Goal: Obtain resource: Download file/media

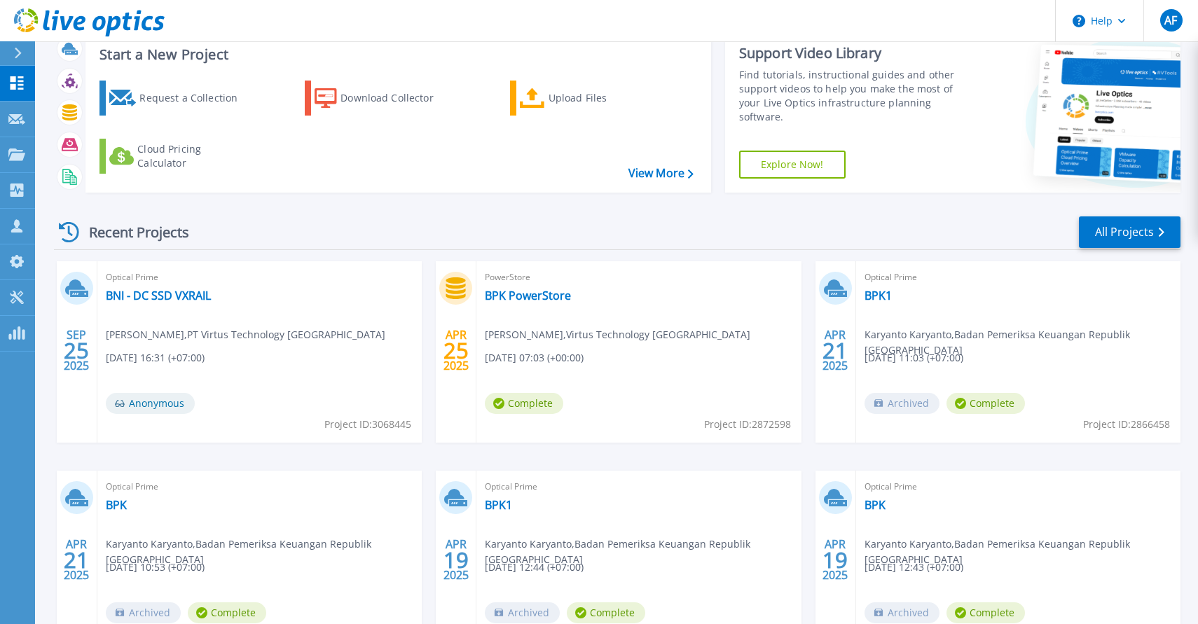
scroll to position [48, 0]
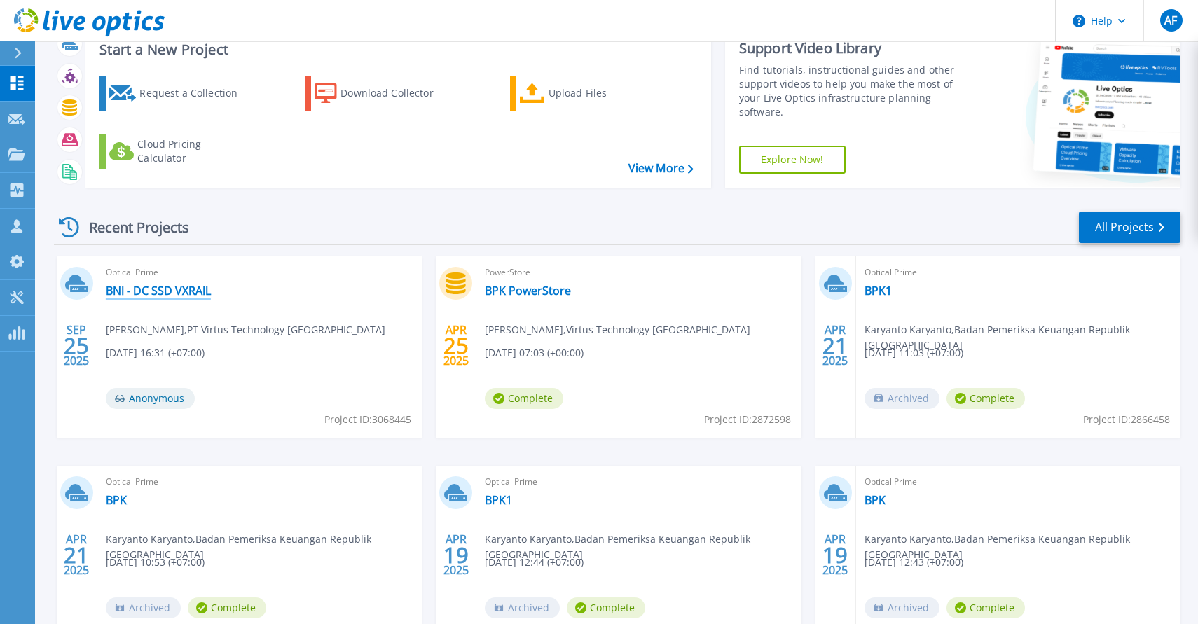
click at [179, 289] on link "BNI - DC SSD VXRAIL" at bounding box center [158, 291] width 105 height 14
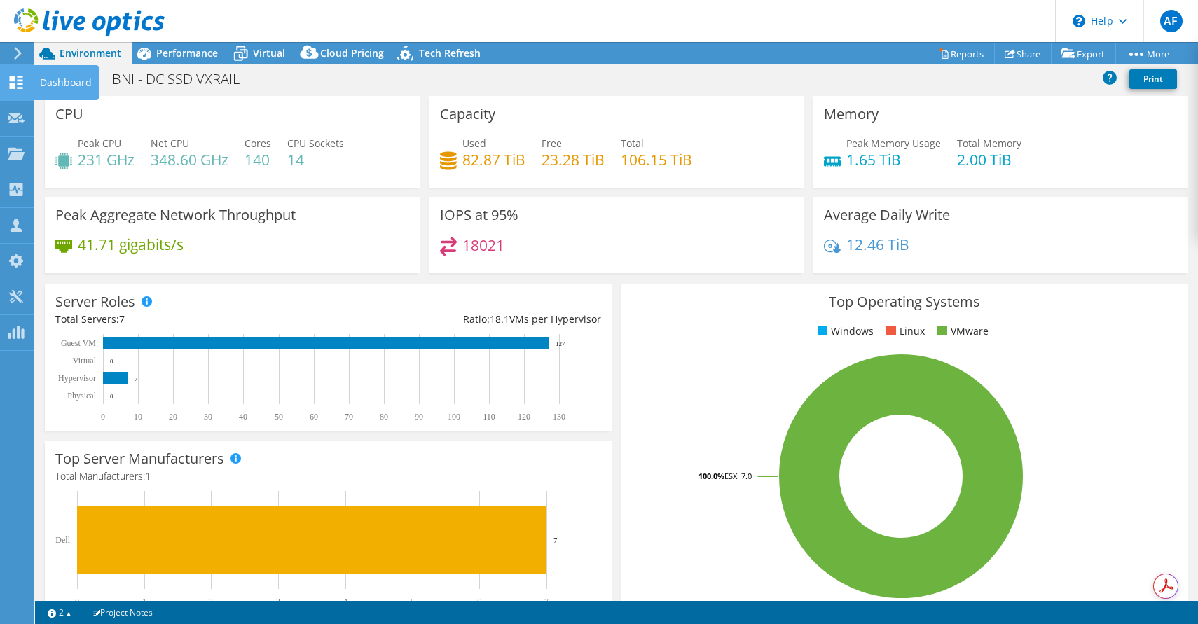
click at [21, 83] on icon at bounding box center [16, 82] width 17 height 13
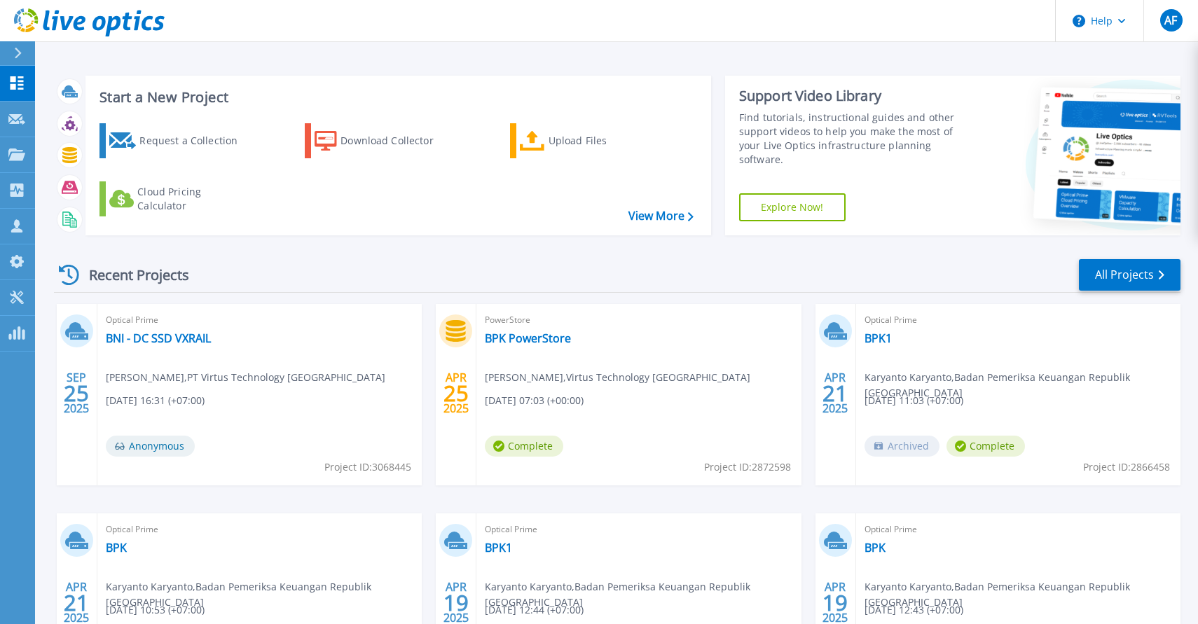
click at [235, 362] on div "Optical Prime BNI - DC SSD VXRAIL Agus Faris , PT Virtus Technology Indonesia 0…" at bounding box center [259, 394] width 324 height 181
click at [165, 336] on link "BNI - DC SSD VXRAIL" at bounding box center [158, 338] width 105 height 14
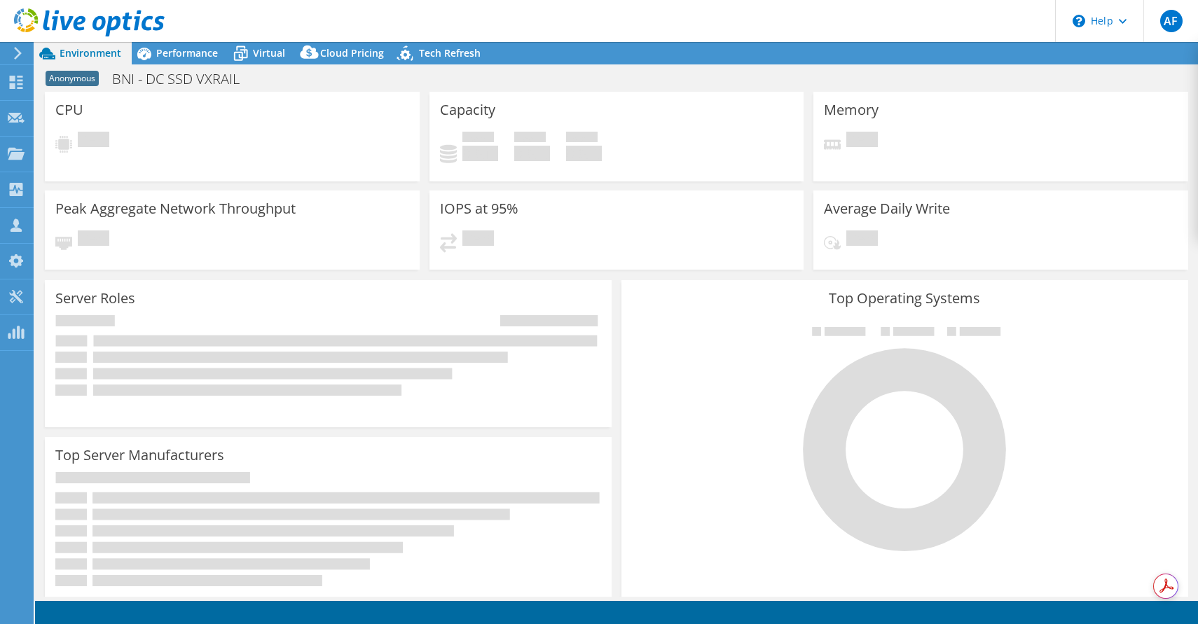
select select "USD"
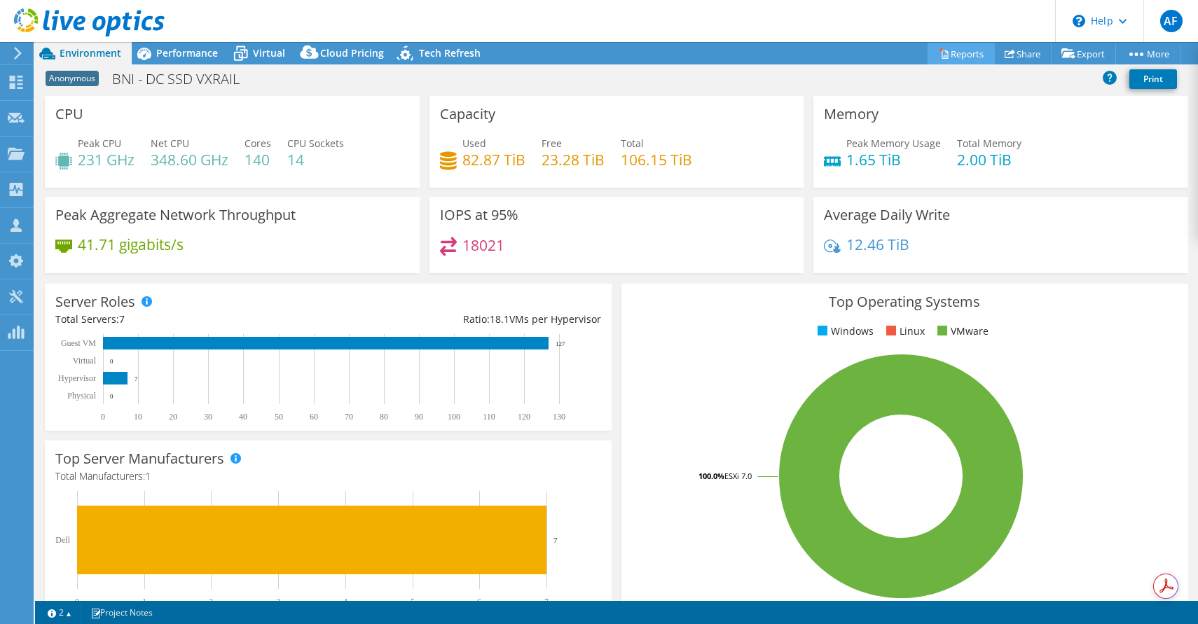
click at [939, 56] on link "Reports" at bounding box center [961, 54] width 67 height 22
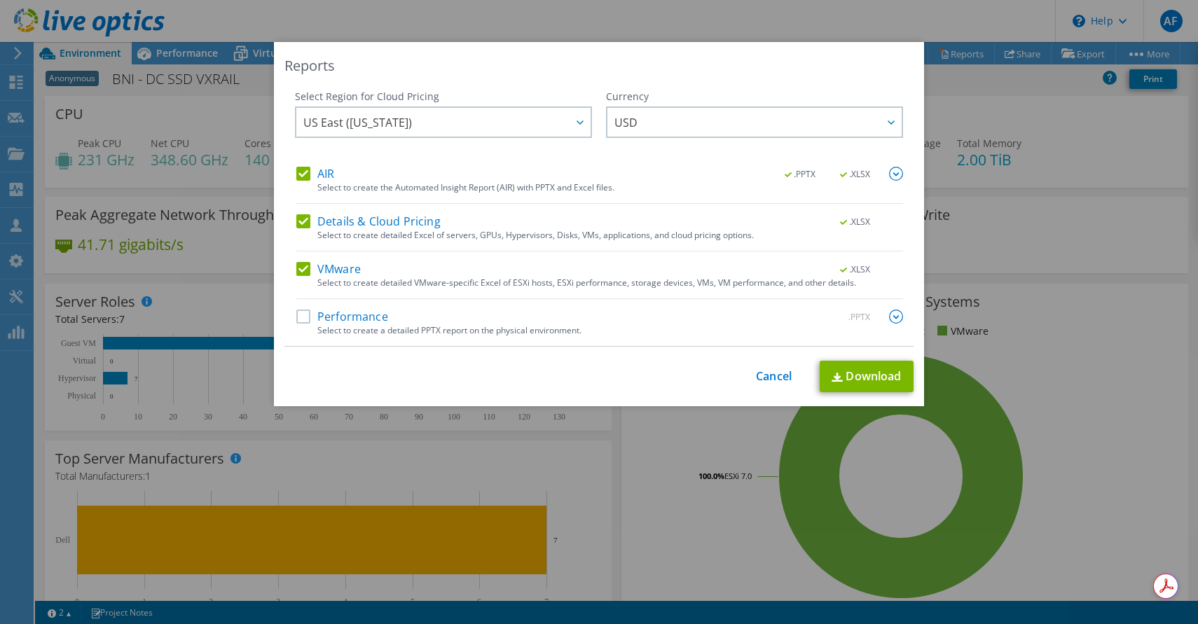
click at [343, 318] on label "Performance" at bounding box center [342, 317] width 92 height 14
click at [0, 0] on input "Performance" at bounding box center [0, 0] width 0 height 0
click at [856, 378] on link "Download" at bounding box center [867, 377] width 94 height 32
click at [757, 378] on link "Cancel" at bounding box center [774, 376] width 36 height 13
